Goal: Information Seeking & Learning: Find specific fact

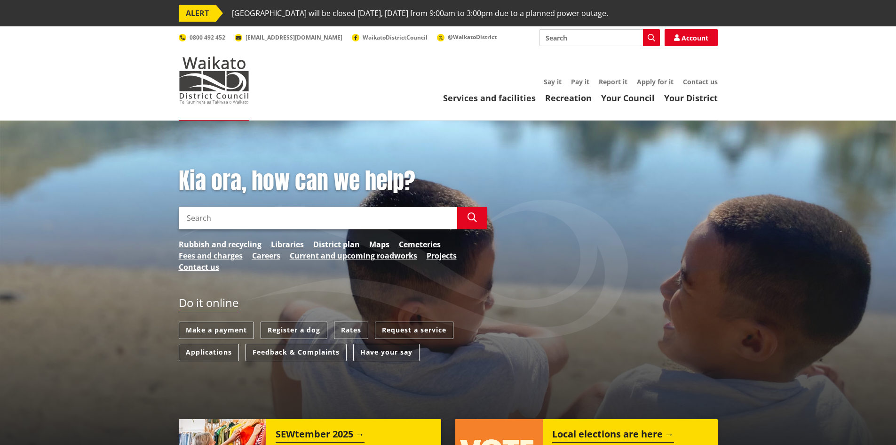
click at [219, 218] on input "Search" at bounding box center [318, 218] width 279 height 23
type input "bus shelters"
click at [467, 214] on button "Search" at bounding box center [472, 218] width 30 height 23
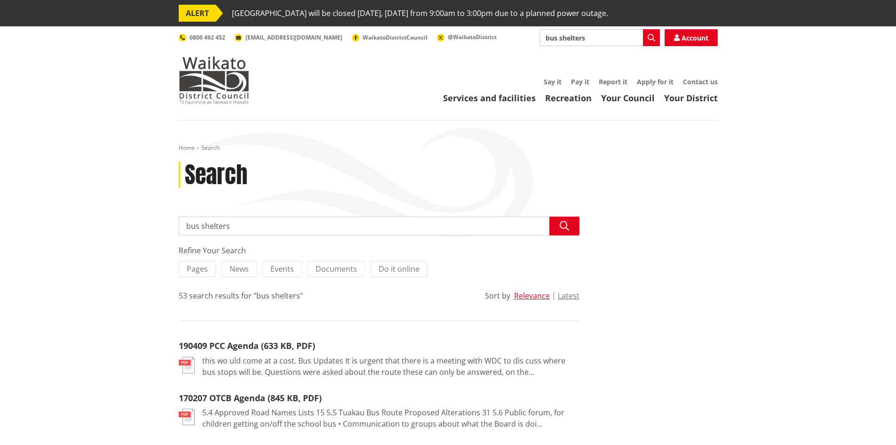
drag, startPoint x: 591, startPoint y: 38, endPoint x: 512, endPoint y: 35, distance: 79.1
click at [512, 35] on div "Search bus shelters Search Account 0800 492 452 info@waidc.govt.nz WaikatoDistr…" at bounding box center [448, 37] width 539 height 17
type input "policies"
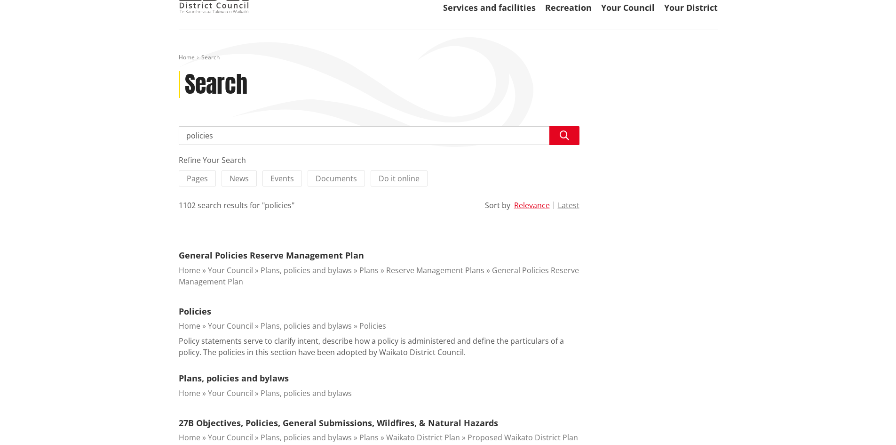
scroll to position [94, 0]
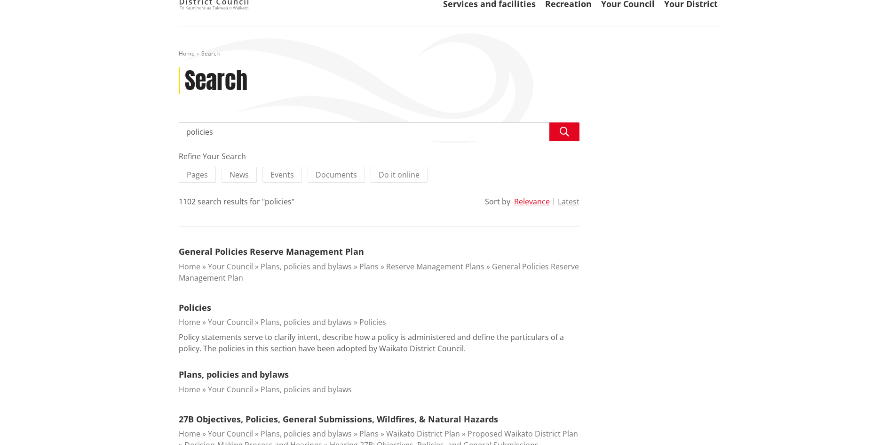
click at [277, 322] on link "Plans, policies and bylaws" at bounding box center [306, 322] width 91 height 10
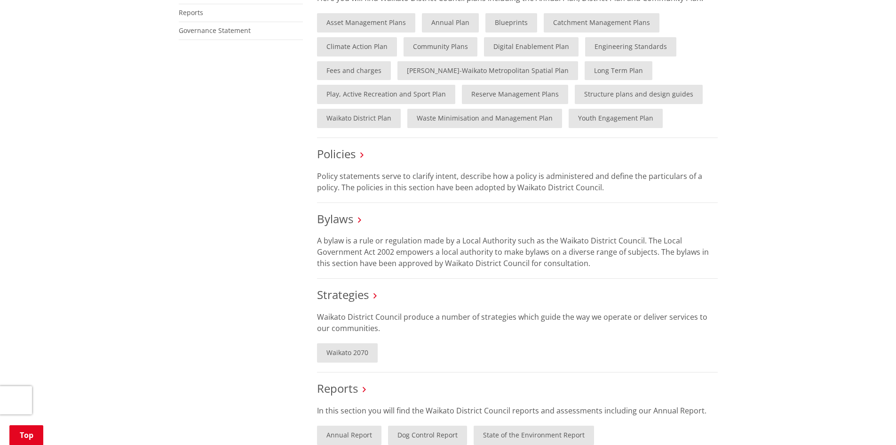
scroll to position [329, 0]
click at [343, 152] on link "Policies" at bounding box center [336, 153] width 39 height 16
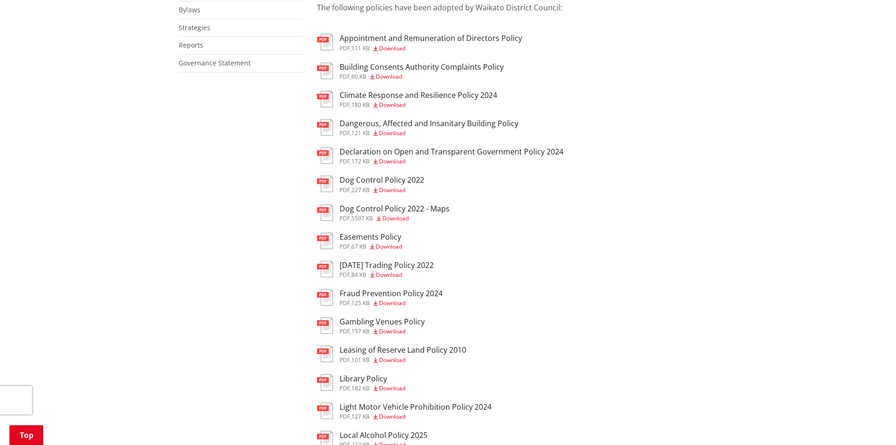
scroll to position [94, 0]
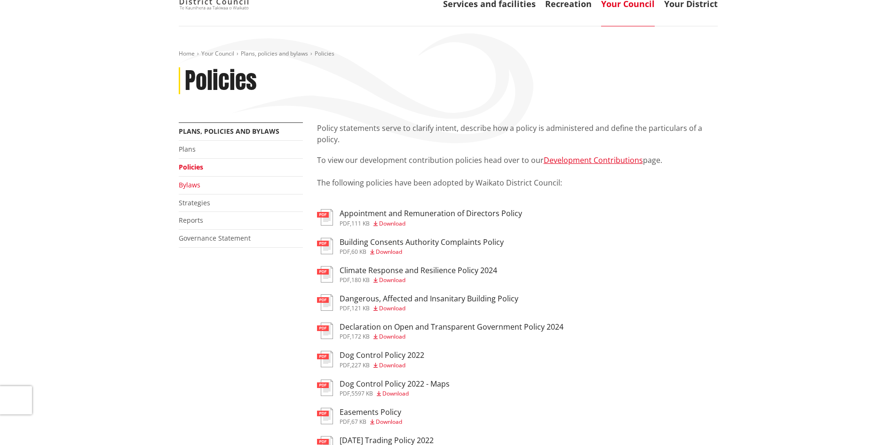
click at [193, 184] on link "Bylaws" at bounding box center [190, 184] width 22 height 9
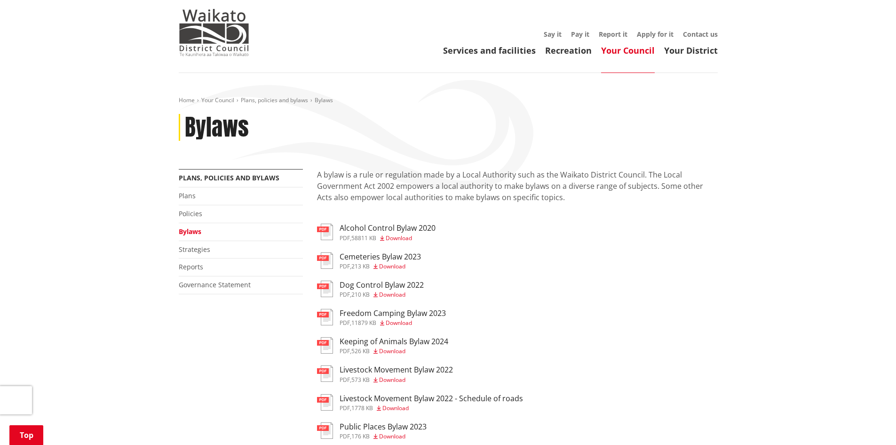
scroll to position [47, 0]
click at [189, 198] on link "Plans" at bounding box center [187, 195] width 17 height 9
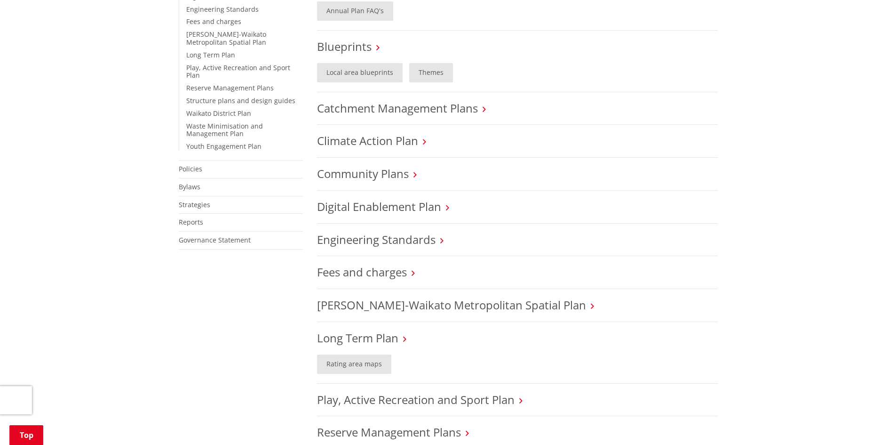
scroll to position [329, 0]
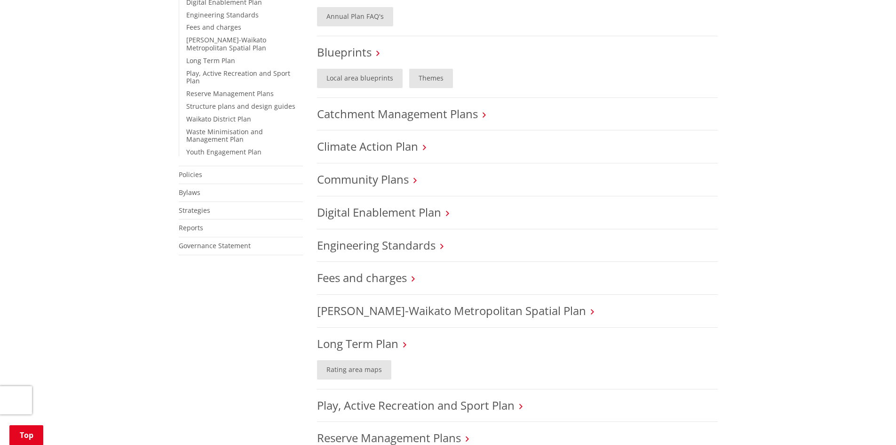
click at [185, 190] on li "Bylaws" at bounding box center [241, 193] width 124 height 18
click at [187, 188] on link "Bylaws" at bounding box center [190, 192] width 22 height 9
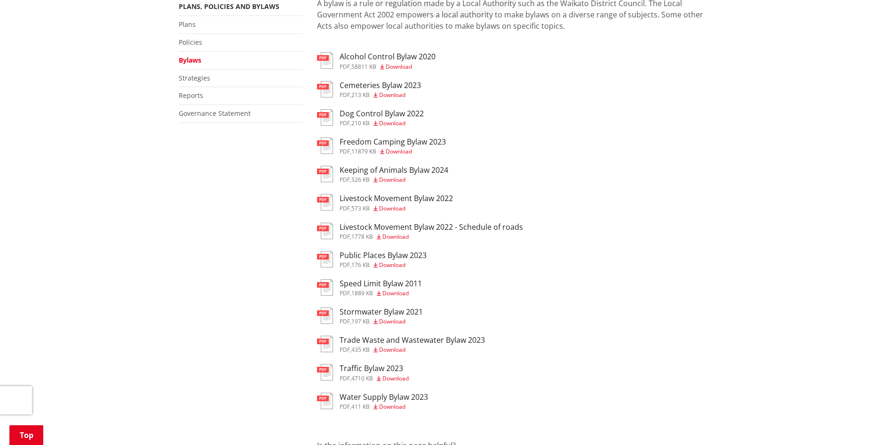
scroll to position [235, 0]
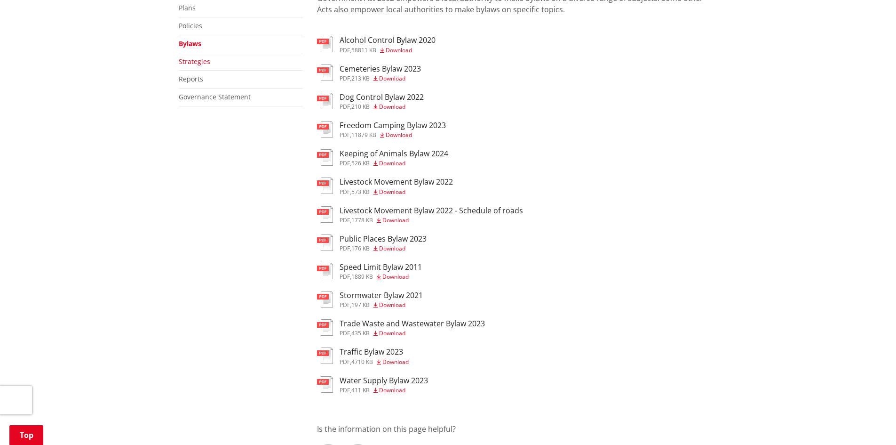
click at [192, 60] on link "Strategies" at bounding box center [195, 61] width 32 height 9
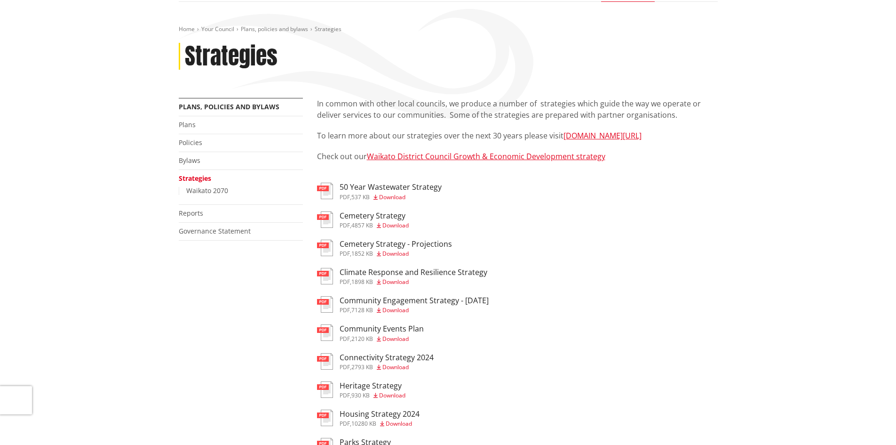
scroll to position [47, 0]
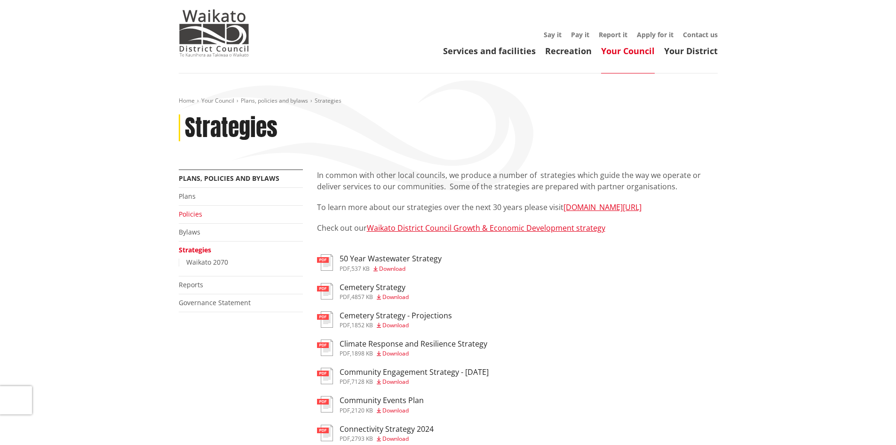
click at [194, 218] on link "Policies" at bounding box center [191, 213] width 24 height 9
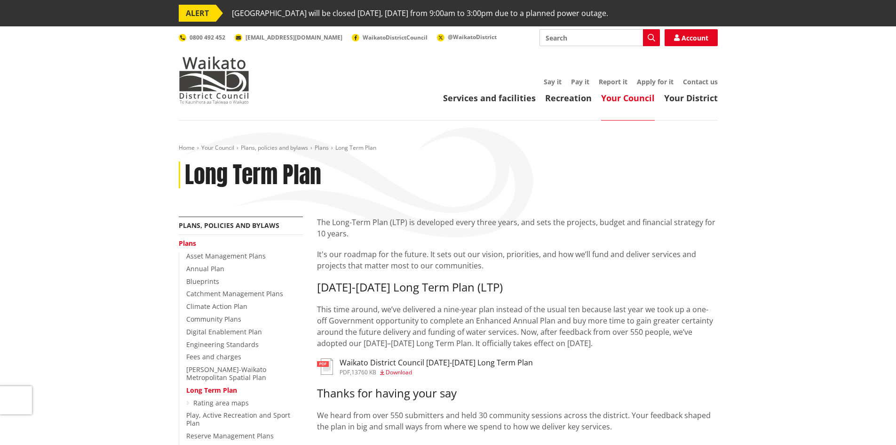
click at [402, 372] on span "Download" at bounding box center [399, 372] width 26 height 8
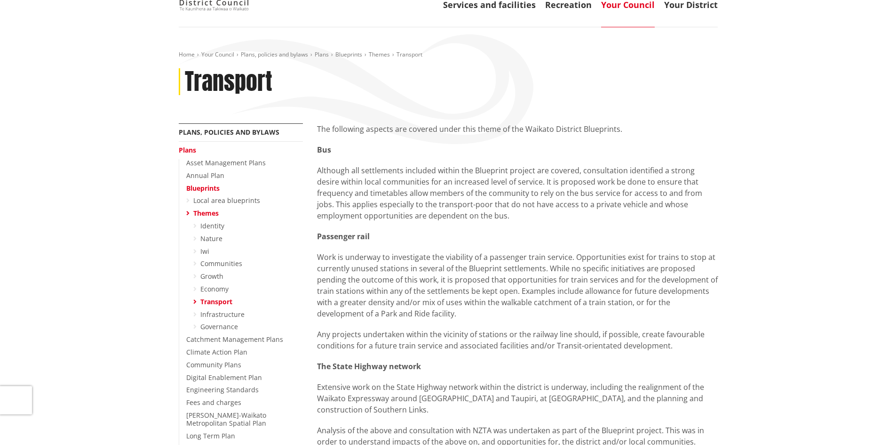
scroll to position [94, 0]
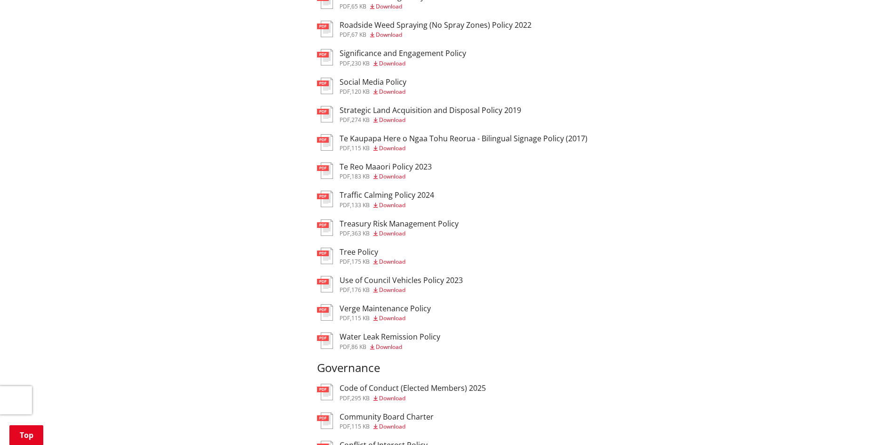
scroll to position [1035, 0]
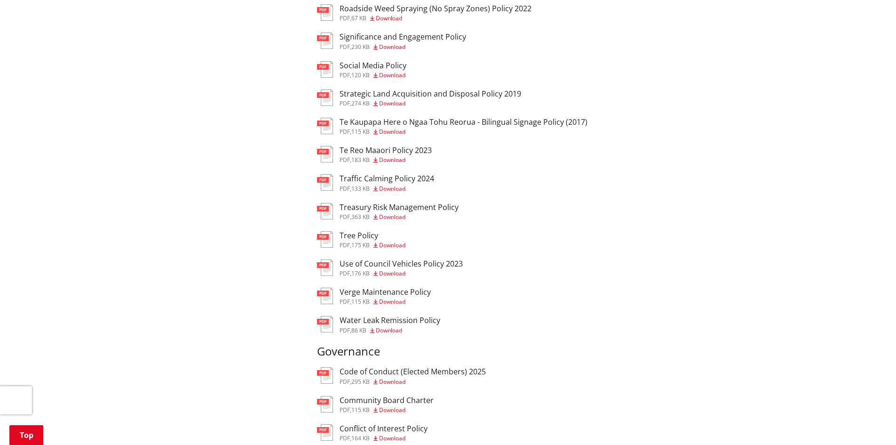
click at [396, 104] on span "Download" at bounding box center [392, 103] width 26 height 8
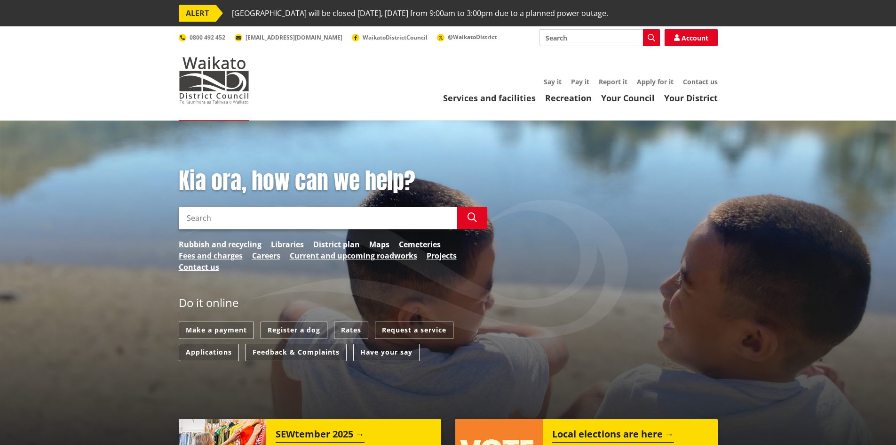
drag, startPoint x: 0, startPoint y: 0, endPoint x: 232, endPoint y: 214, distance: 315.7
click at [232, 214] on input "Search" at bounding box center [318, 218] width 279 height 23
type input "roading team"
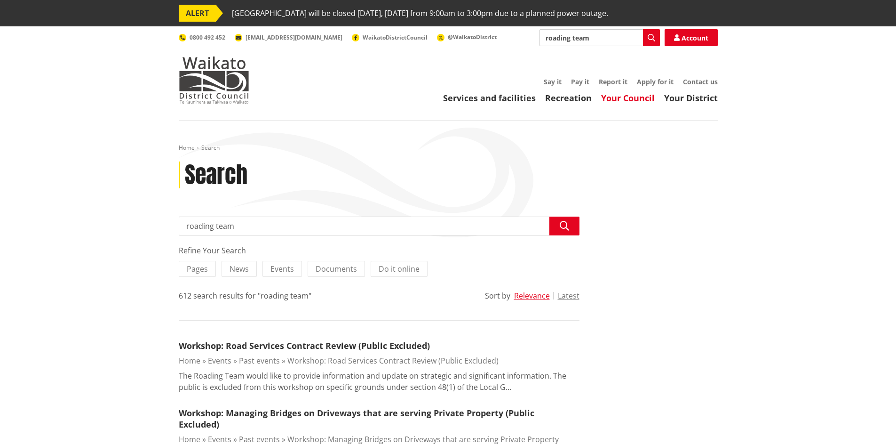
click at [637, 98] on link "Your Council" at bounding box center [628, 97] width 54 height 11
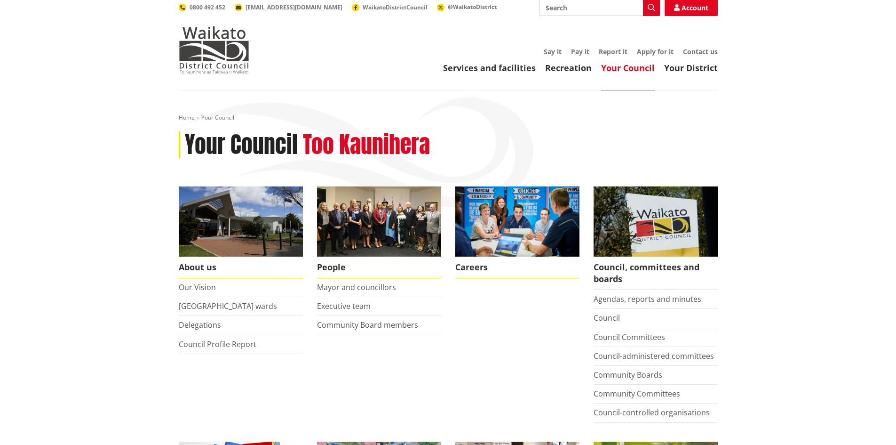
scroll to position [141, 0]
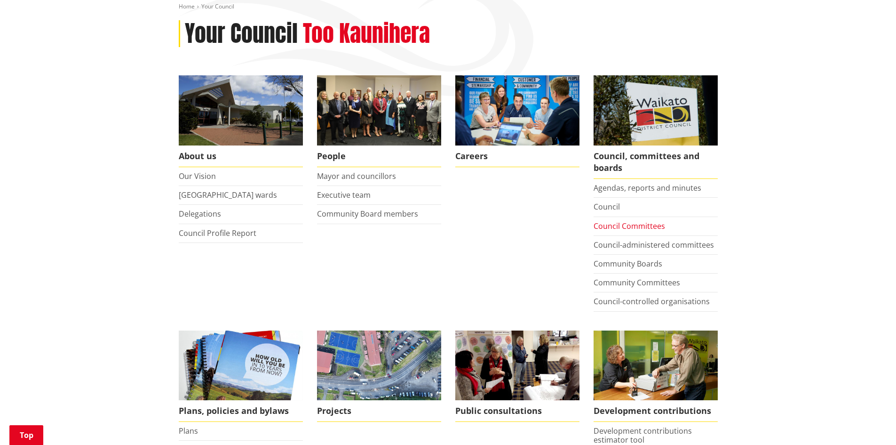
click at [629, 225] on link "Council Committees" at bounding box center [630, 226] width 72 height 10
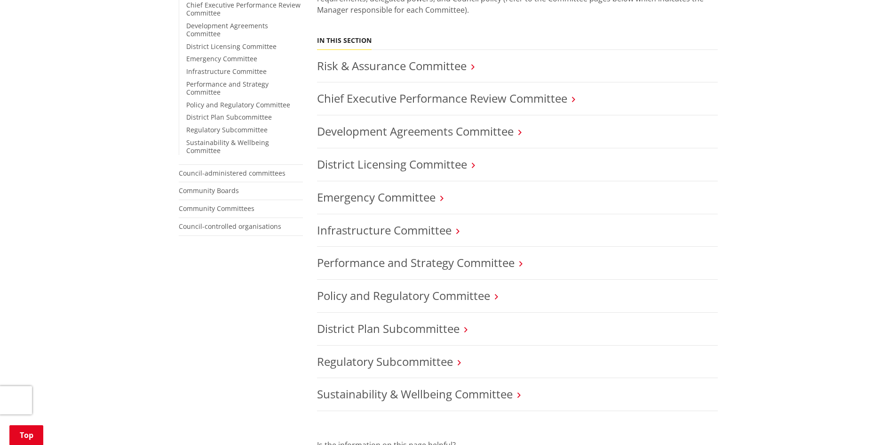
scroll to position [282, 0]
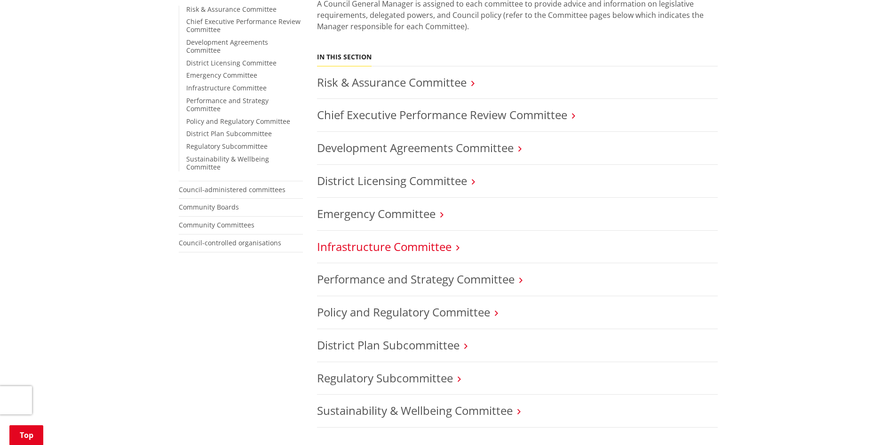
click at [443, 248] on link "Infrastructure Committee" at bounding box center [384, 247] width 135 height 16
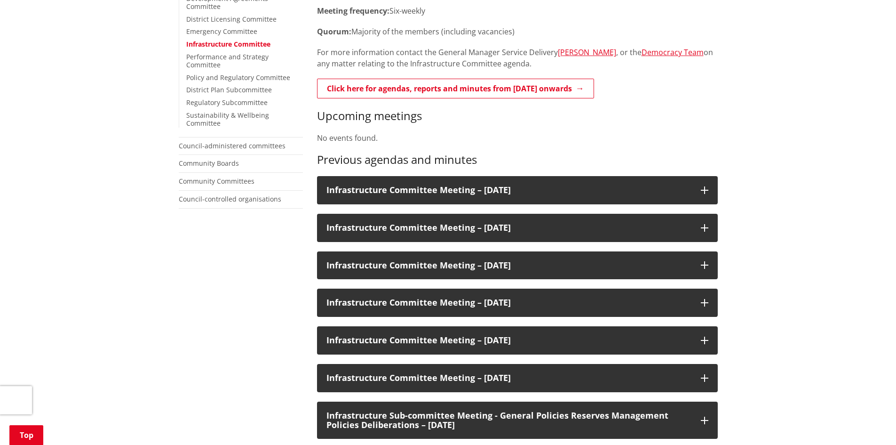
scroll to position [329, 0]
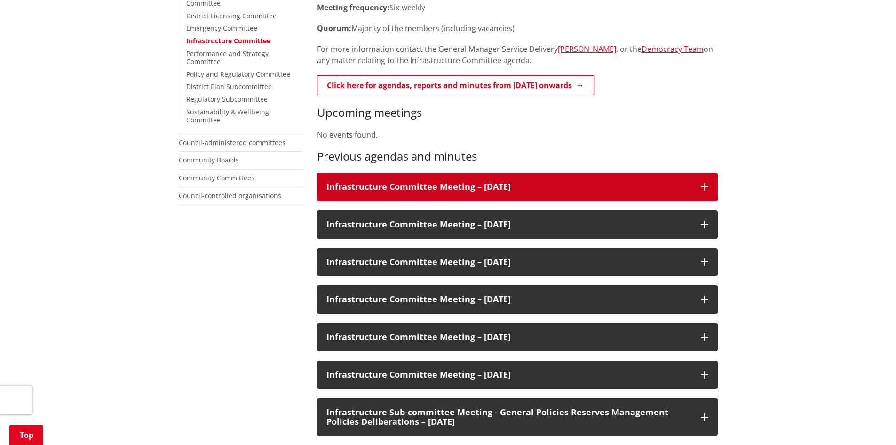
click at [447, 178] on div "Infrastructure Committee Meeting – [DATE]" at bounding box center [517, 187] width 401 height 28
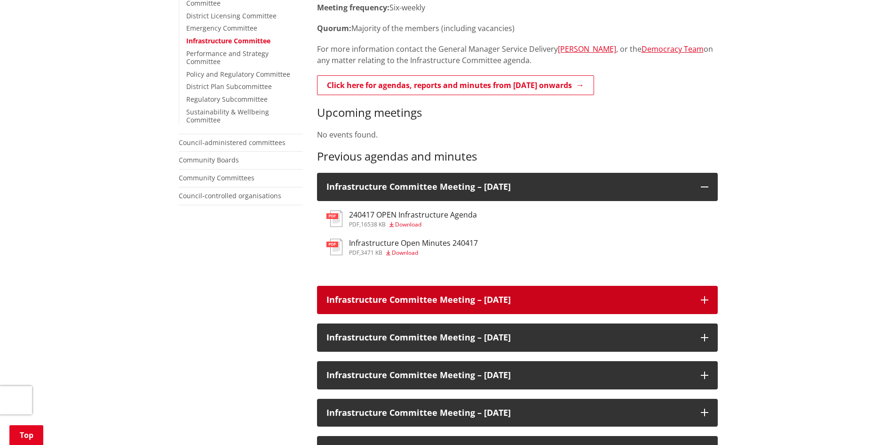
click at [436, 293] on div "Infrastructure Committee Meeting – [DATE]" at bounding box center [517, 300] width 401 height 28
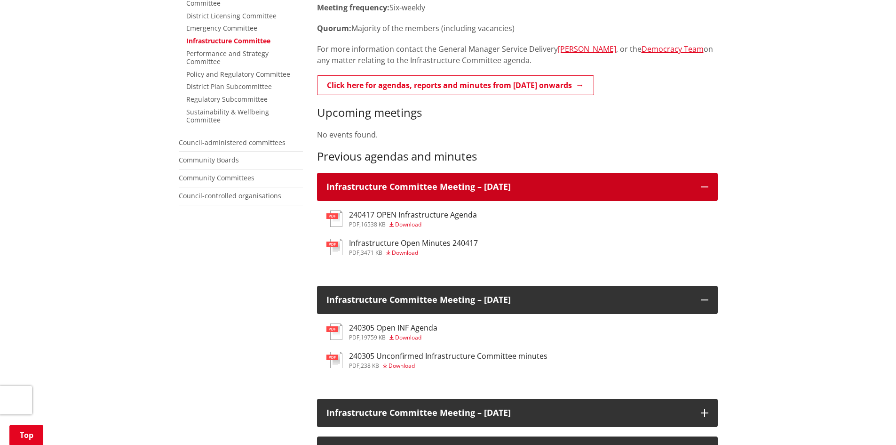
click at [461, 185] on h3 "Infrastructure Committee Meeting – [DATE]" at bounding box center [509, 186] width 365 height 9
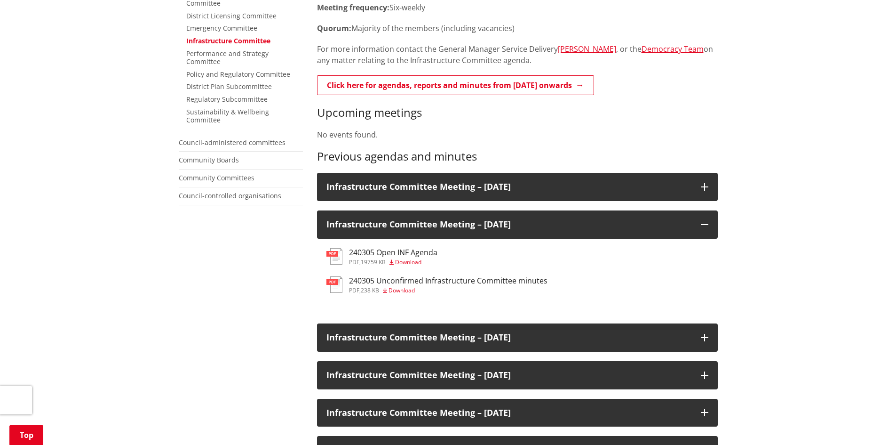
click at [410, 262] on span "Download" at bounding box center [408, 262] width 26 height 8
